Goal: Task Accomplishment & Management: Manage account settings

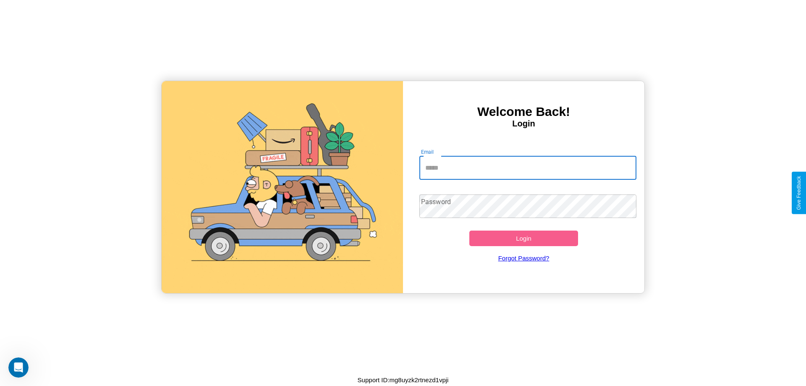
click at [528, 168] on input "Email" at bounding box center [529, 168] width 218 height 24
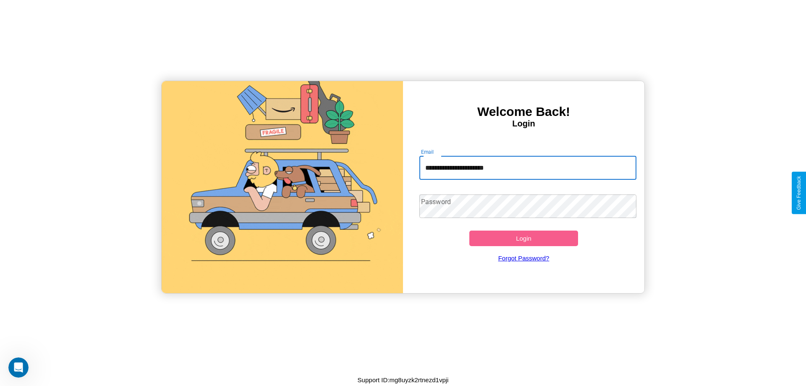
type input "**********"
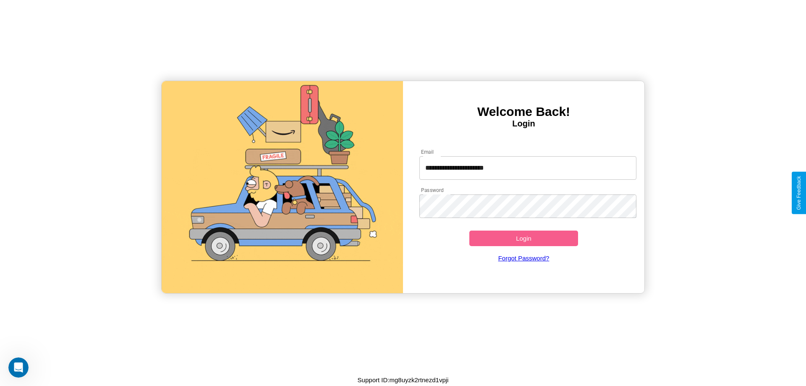
click at [524, 238] on button "Login" at bounding box center [524, 239] width 109 height 16
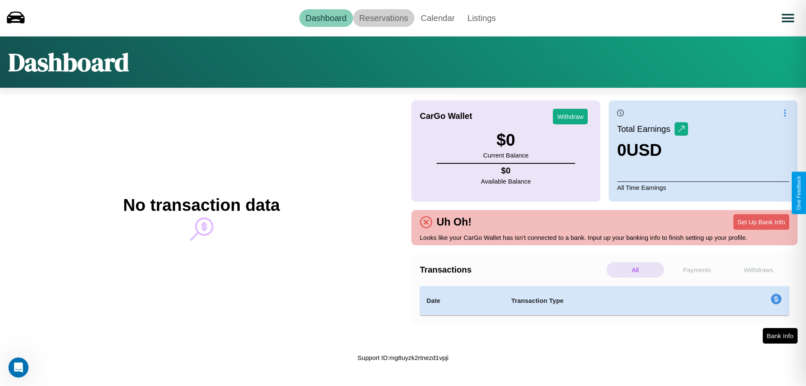
click at [383, 18] on link "Reservations" at bounding box center [384, 18] width 62 height 18
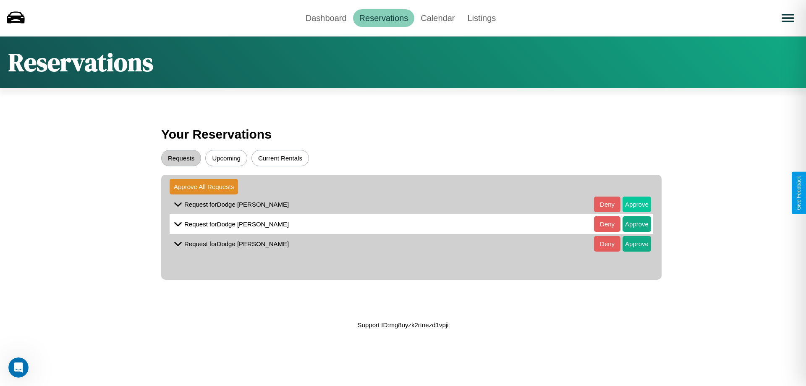
click at [631, 204] on button "Approve" at bounding box center [637, 205] width 29 height 16
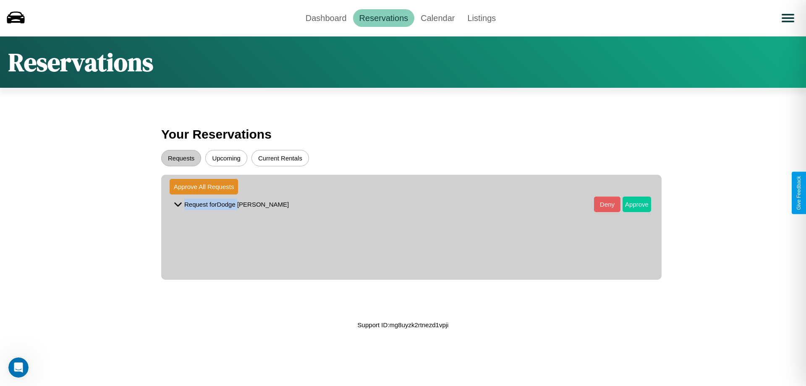
click at [631, 204] on button "Approve" at bounding box center [637, 205] width 29 height 16
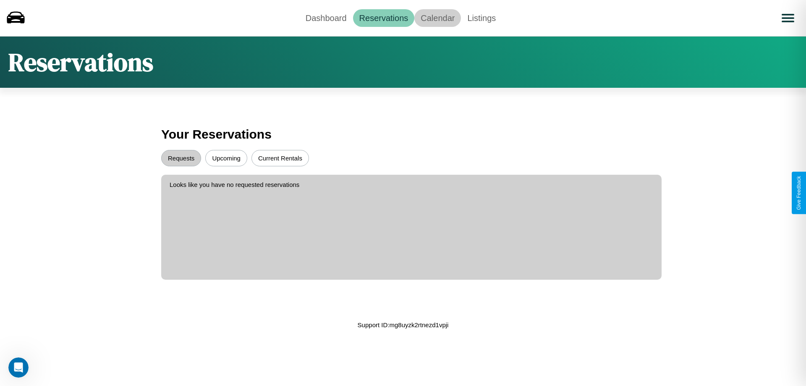
click at [438, 18] on link "Calendar" at bounding box center [437, 18] width 47 height 18
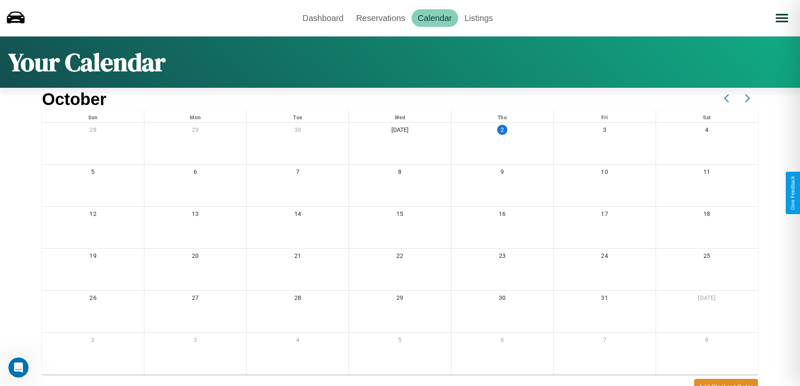
click at [748, 98] on icon at bounding box center [747, 98] width 21 height 21
click at [323, 18] on link "Dashboard" at bounding box center [323, 18] width 54 height 18
